Goal: Navigation & Orientation: Find specific page/section

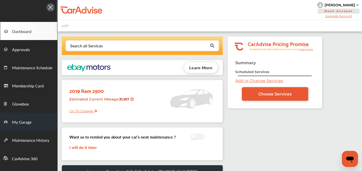
click at [23, 124] on span "My Garage" at bounding box center [21, 122] width 19 height 7
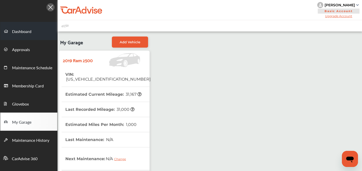
click at [17, 28] on span "Dashboard" at bounding box center [21, 31] width 19 height 7
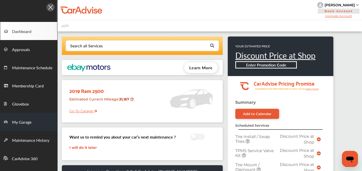
click at [20, 123] on span "My Garage" at bounding box center [21, 122] width 19 height 7
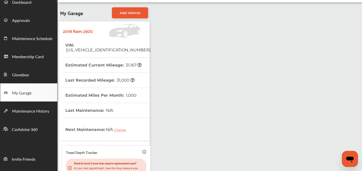
scroll to position [30, 0]
